Goal: Transaction & Acquisition: Download file/media

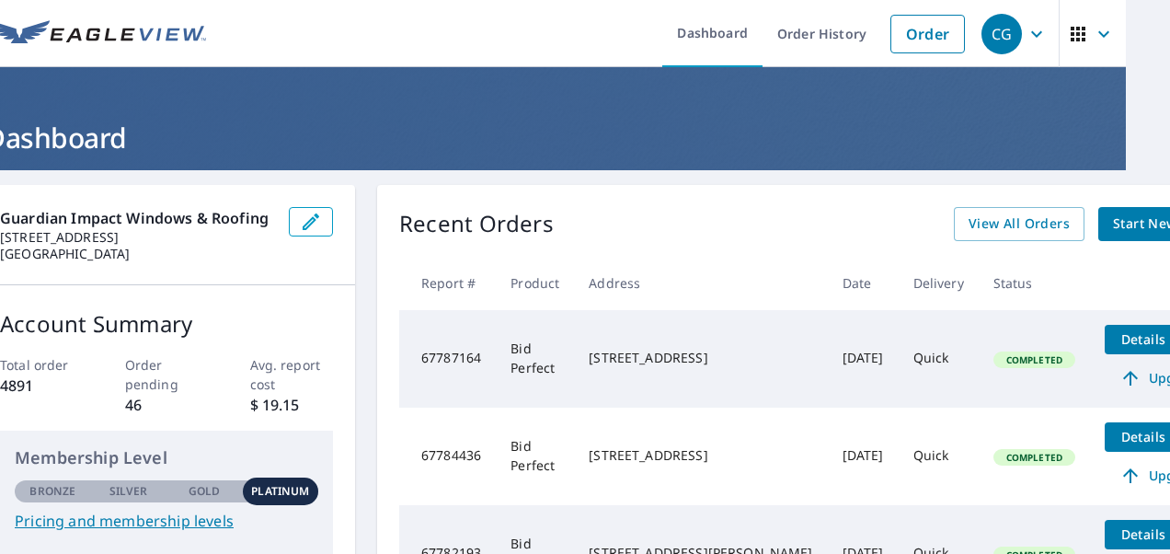
scroll to position [0, 79]
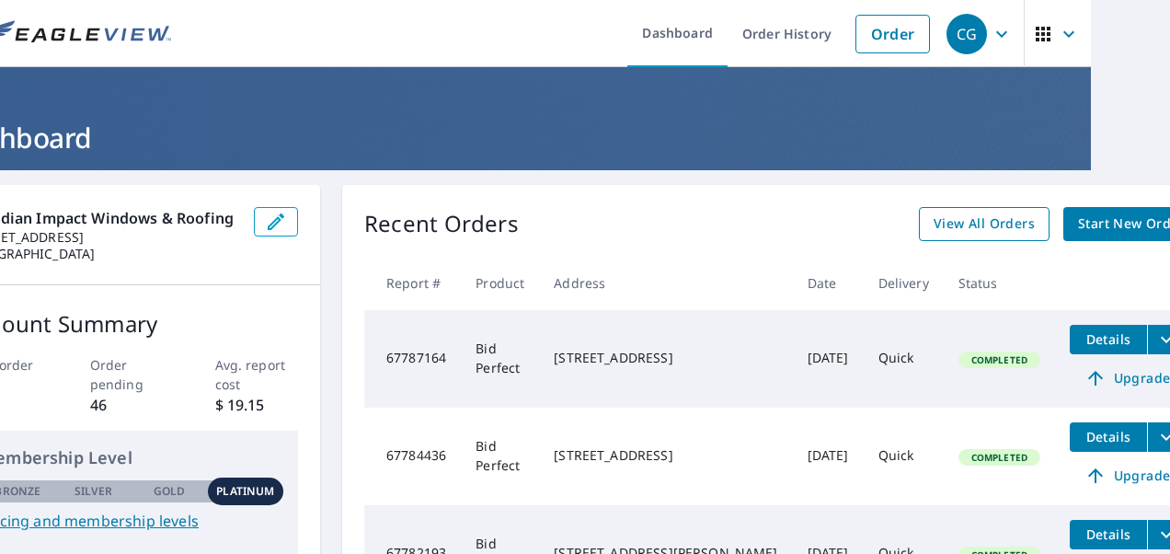
click at [934, 225] on span "View All Orders" at bounding box center [984, 223] width 101 height 23
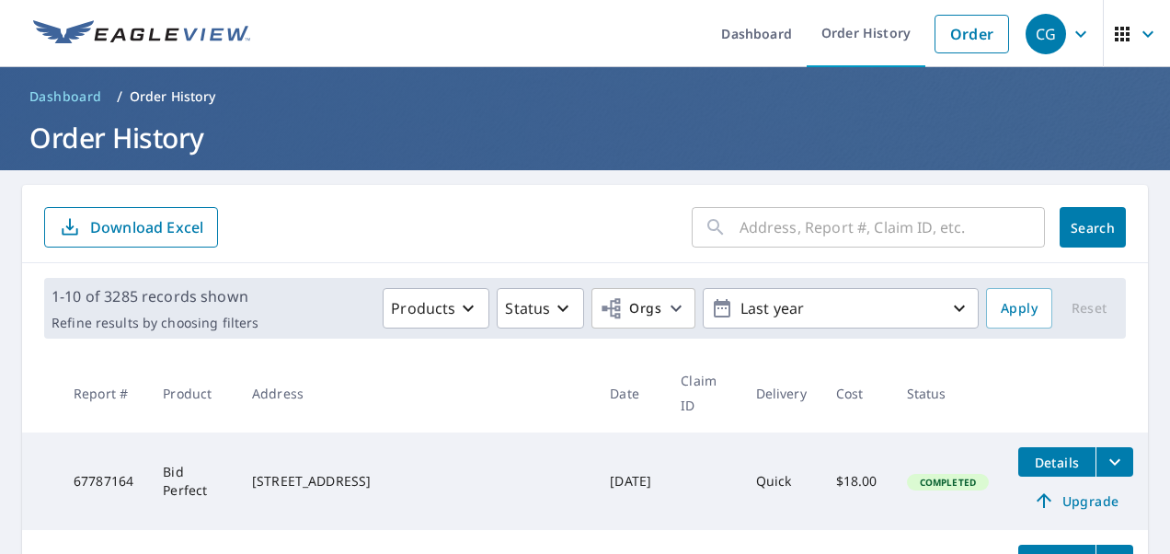
click at [841, 220] on input "text" at bounding box center [891, 227] width 305 height 52
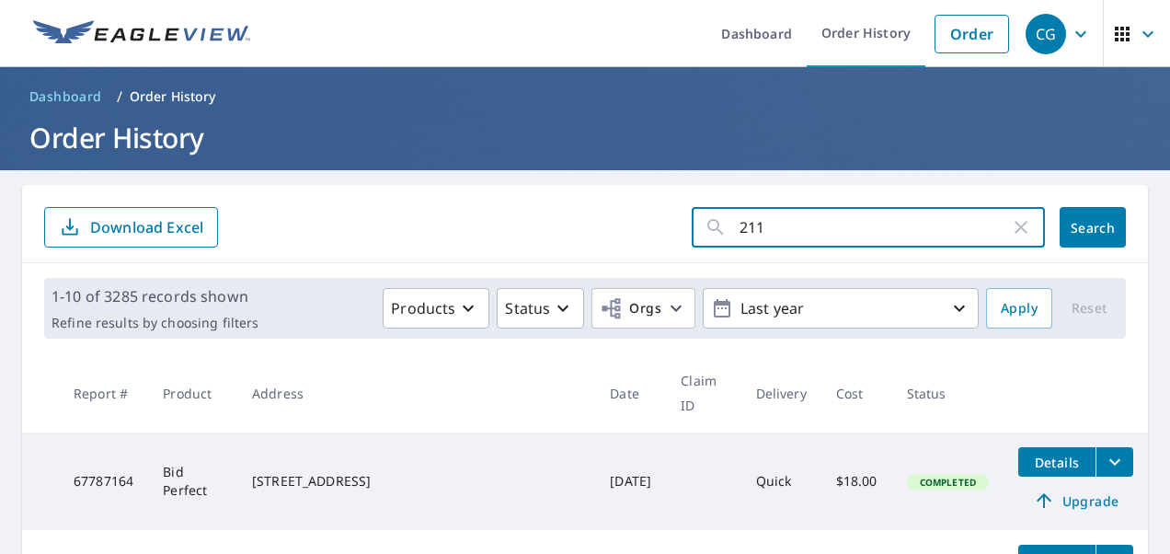
type input "2117"
click button "Search" at bounding box center [1093, 227] width 66 height 40
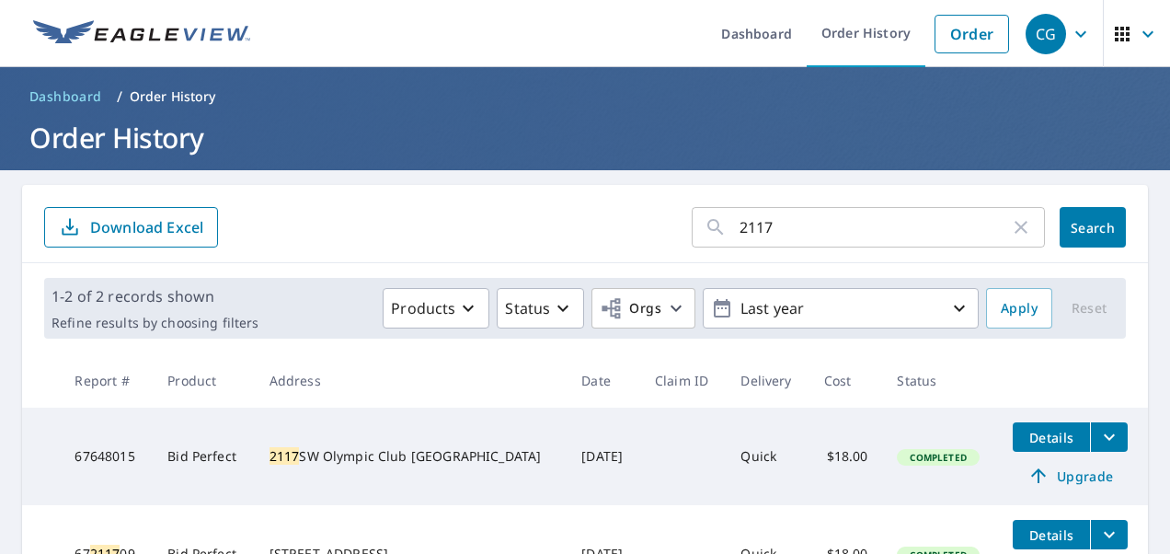
click at [1031, 433] on span "Details" at bounding box center [1051, 437] width 55 height 17
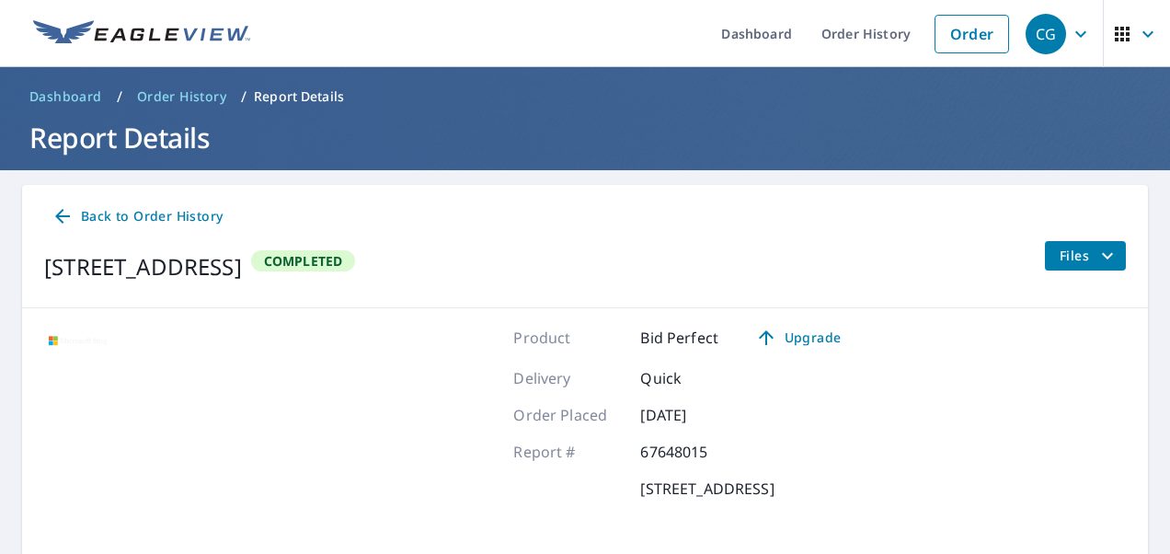
click at [1060, 253] on span "Files" at bounding box center [1089, 256] width 59 height 22
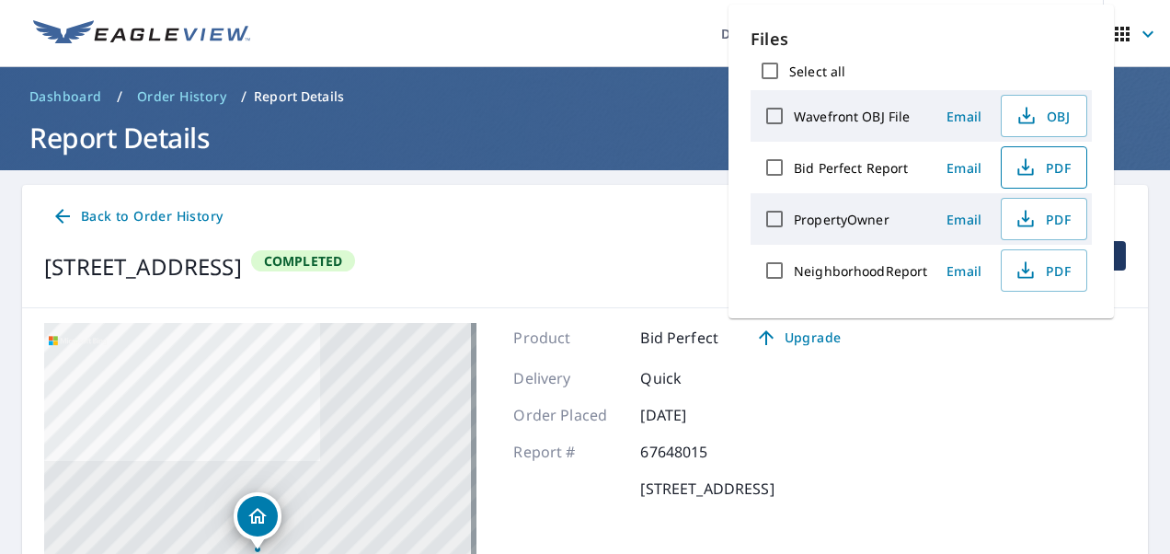
click at [1049, 166] on span "PDF" at bounding box center [1042, 167] width 59 height 22
click at [452, 24] on ul "Dashboard Order History Order" at bounding box center [639, 33] width 757 height 67
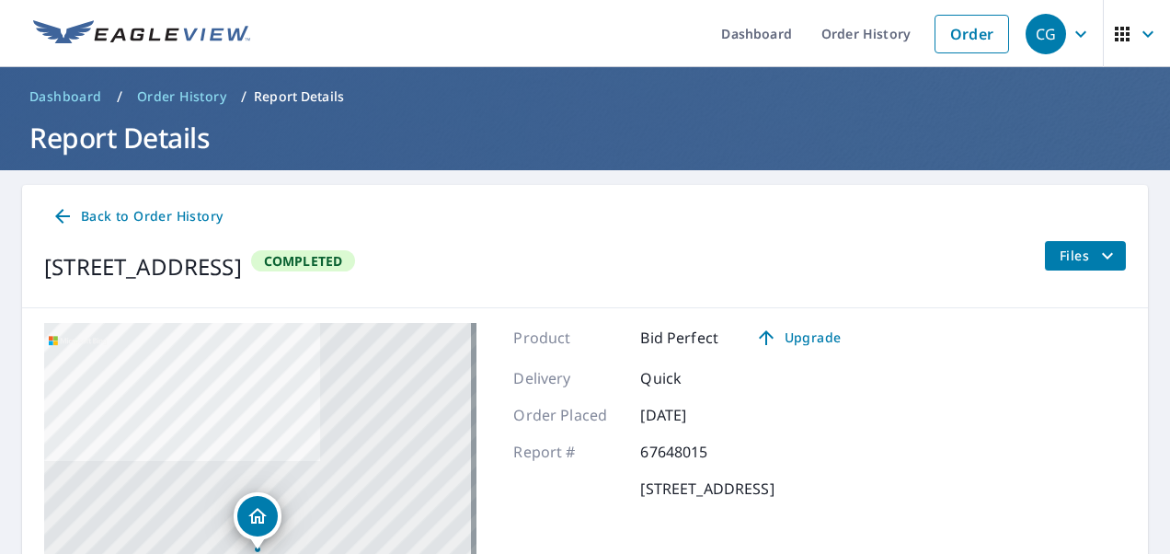
drag, startPoint x: 162, startPoint y: 95, endPoint x: 399, endPoint y: 180, distance: 252.2
click at [163, 95] on span "Order History" at bounding box center [181, 96] width 89 height 18
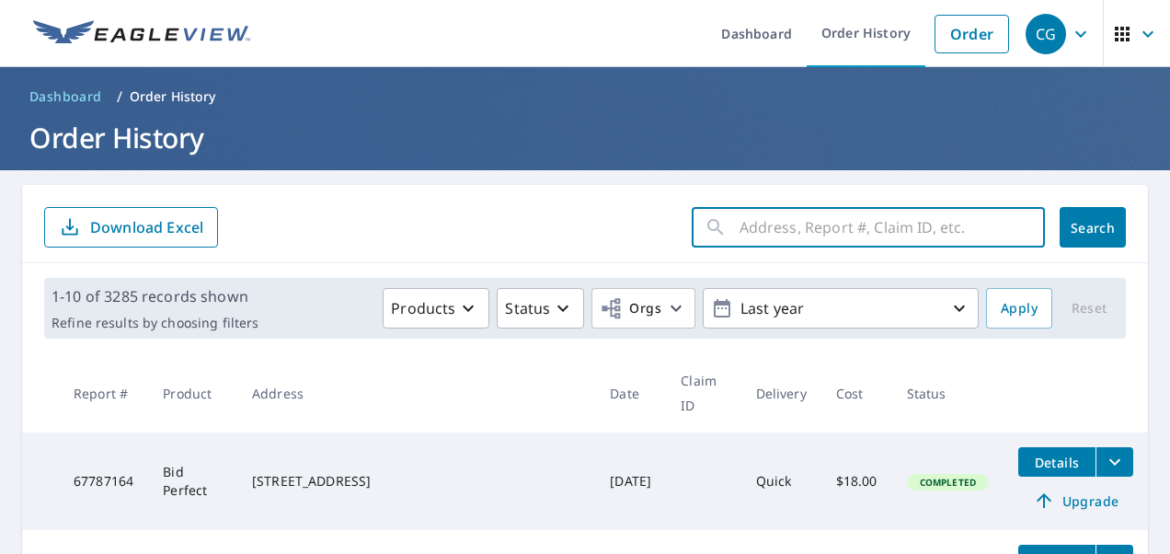
click at [820, 230] on input "text" at bounding box center [891, 227] width 305 height 52
type input "11753"
click button "Search" at bounding box center [1093, 227] width 66 height 40
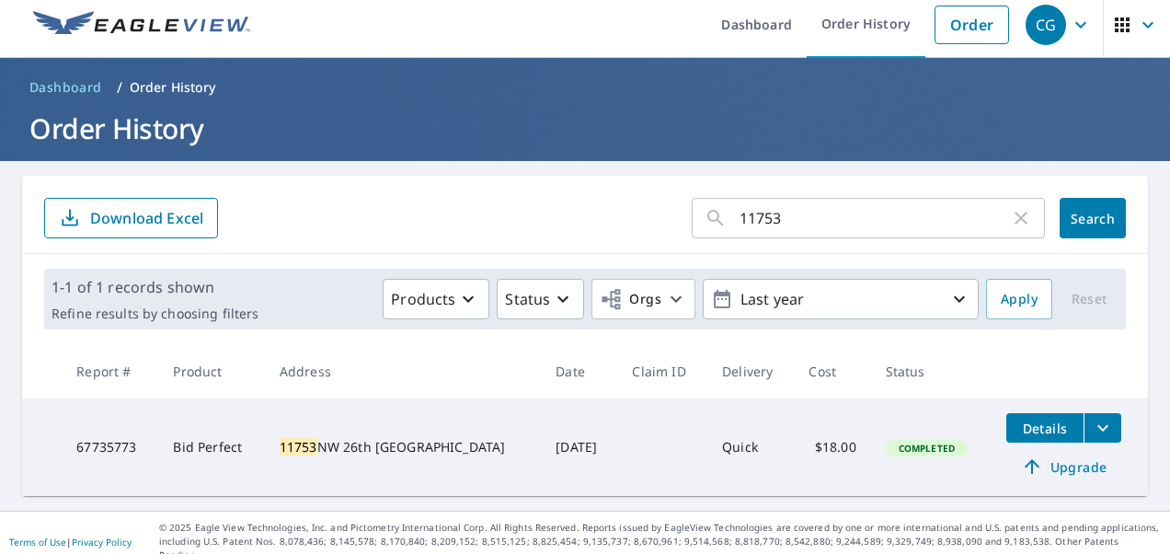
scroll to position [12, 0]
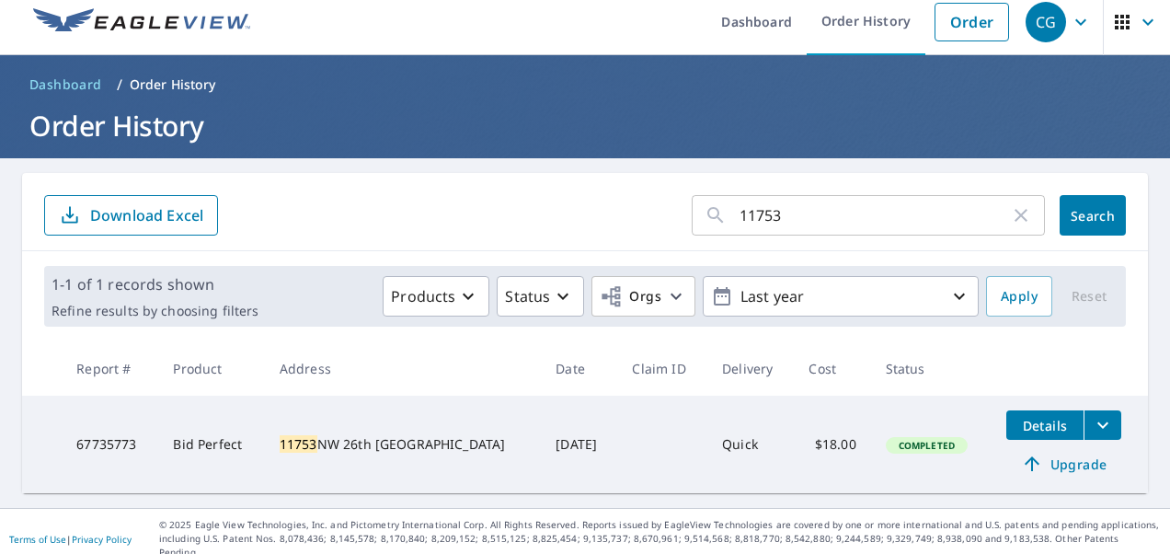
click at [1092, 424] on icon "filesDropdownBtn-67735773" at bounding box center [1103, 425] width 22 height 22
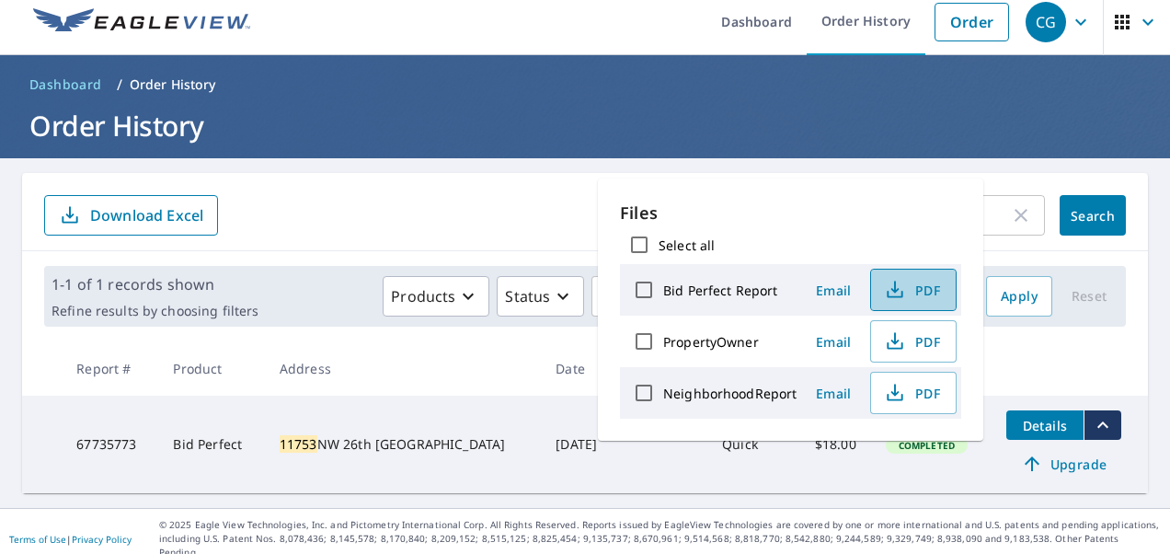
click at [888, 289] on icon "button" at bounding box center [895, 290] width 22 height 22
